Goal: Task Accomplishment & Management: Use online tool/utility

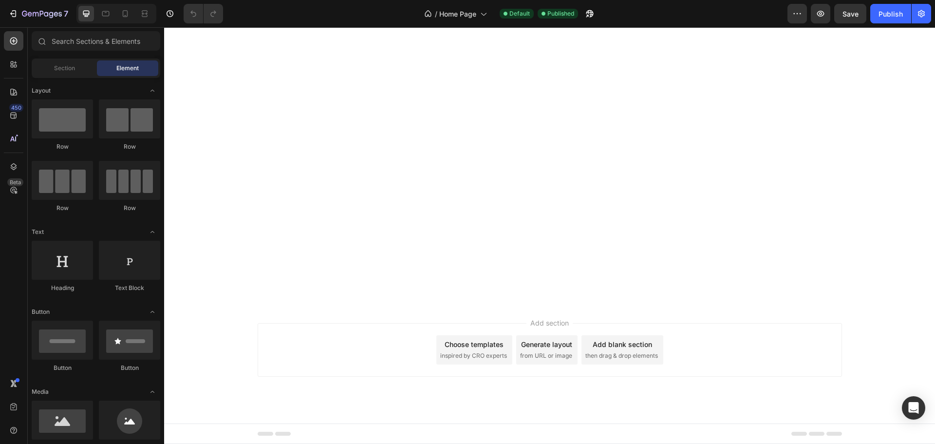
scroll to position [13214, 0]
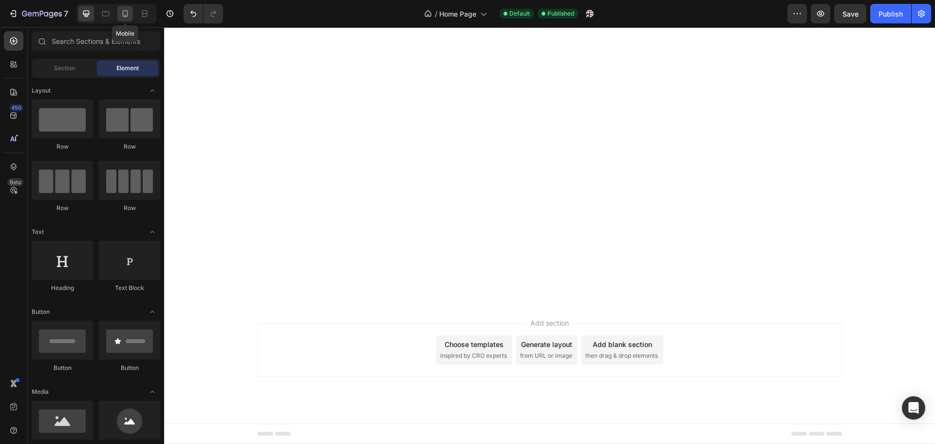
click at [128, 16] on icon at bounding box center [125, 14] width 10 height 10
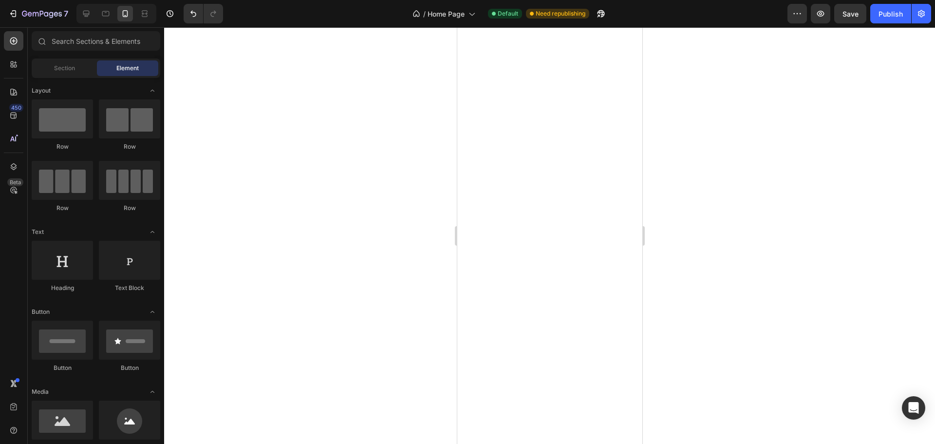
scroll to position [742, 0]
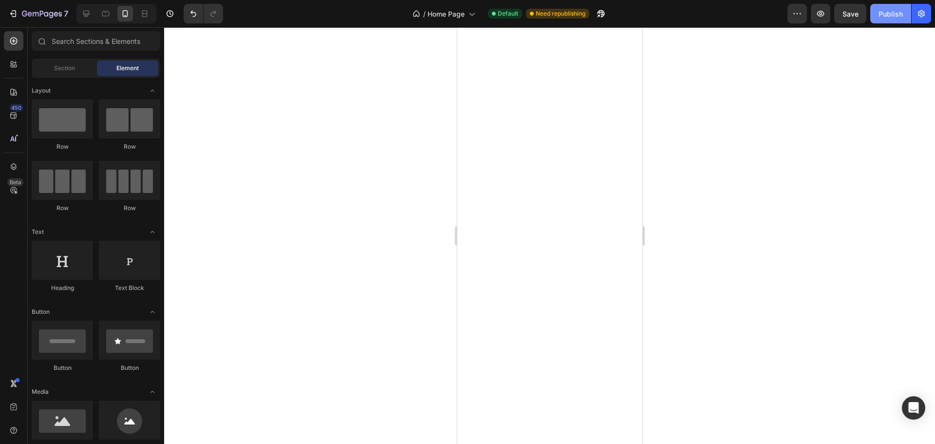
click at [891, 19] on button "Publish" at bounding box center [890, 13] width 41 height 19
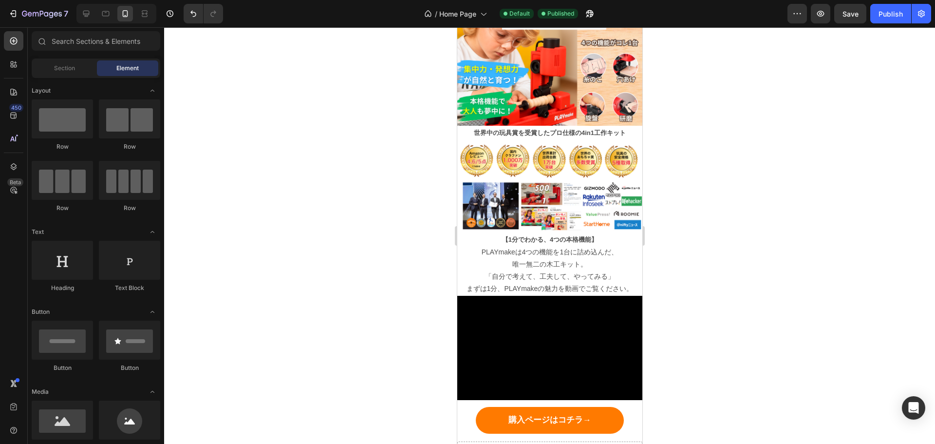
scroll to position [0, 0]
